Goal: Information Seeking & Learning: Check status

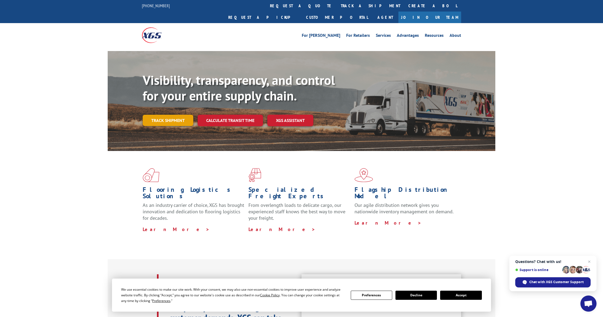
click at [189, 115] on link "Track shipment" at bounding box center [168, 120] width 51 height 11
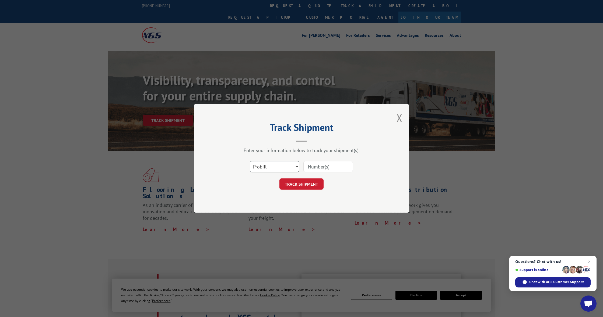
select select "bol"
click at [308, 168] on input at bounding box center [327, 166] width 49 height 11
paste input "7048591"
type input "7048591"
click at [306, 185] on button "TRACK SHIPMENT" at bounding box center [301, 184] width 44 height 11
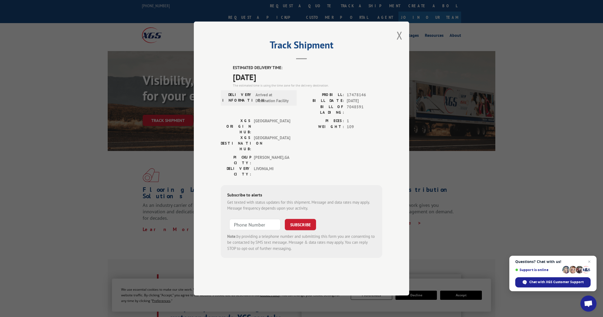
click at [293, 146] on div "XGS ORIGIN HUB: TUNNEL HILL XGS DESTINATION HUB: [GEOGRAPHIC_DATA] PIECES: 1 WE…" at bounding box center [301, 136] width 161 height 37
drag, startPoint x: 313, startPoint y: 131, endPoint x: 365, endPoint y: 129, distance: 51.7
click at [365, 129] on div "ESTIMATED DELIVERY TIME: [DATE] The estimated time is using the time zone for t…" at bounding box center [301, 161] width 161 height 193
click at [365, 118] on div "PROBILL: 17478146 BILL DATE: [DATE] BILL OF LADING: 7048591" at bounding box center [341, 105] width 81 height 26
drag, startPoint x: 360, startPoint y: 130, endPoint x: 345, endPoint y: 134, distance: 15.5
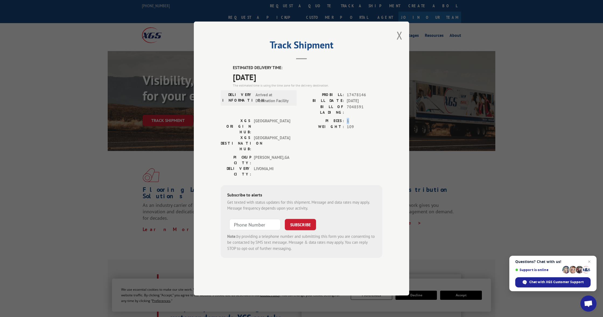
click at [345, 124] on div "PIECES: 1" at bounding box center [341, 121] width 81 height 6
drag, startPoint x: 397, startPoint y: 50, endPoint x: 367, endPoint y: 50, distance: 29.9
click at [367, 50] on div "Track Shipment ESTIMATED DELIVERY TIME: [DATE] The estimated time is using the …" at bounding box center [301, 159] width 215 height 274
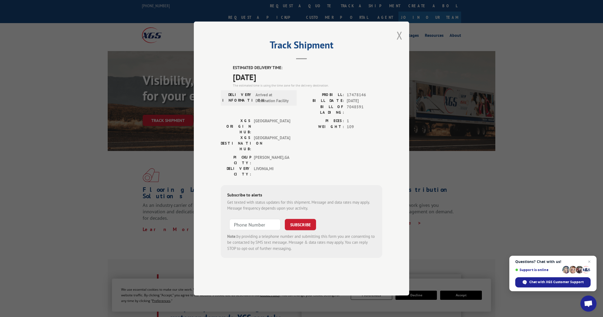
click at [401, 43] on button "Close modal" at bounding box center [399, 35] width 6 height 14
